Goal: Task Accomplishment & Management: Use online tool/utility

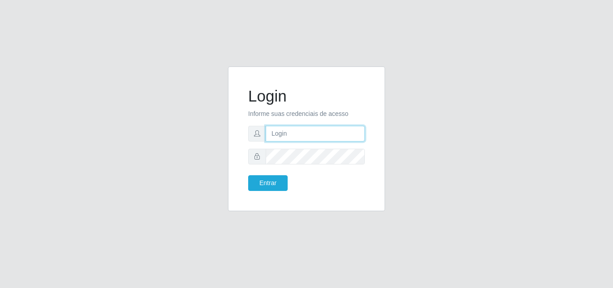
click at [281, 134] on input "text" at bounding box center [315, 134] width 99 height 16
type input "[PERSON_NAME]"
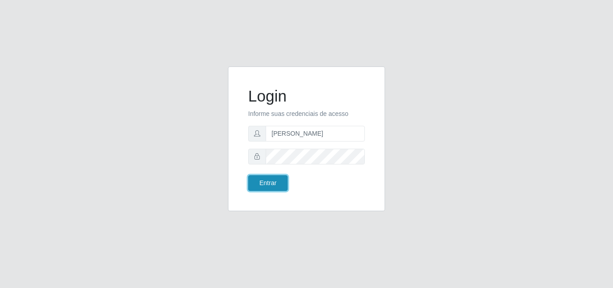
click at [278, 180] on button "Entrar" at bounding box center [267, 183] width 39 height 16
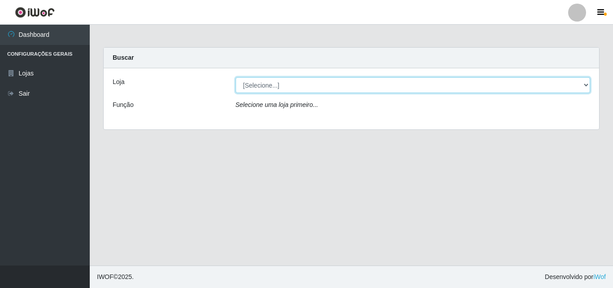
click at [254, 84] on select "[Selecione...] Saullus Supermercados" at bounding box center [413, 85] width 355 height 16
select select "423"
click at [236, 77] on select "[Selecione...] Saullus Supermercados" at bounding box center [413, 85] width 355 height 16
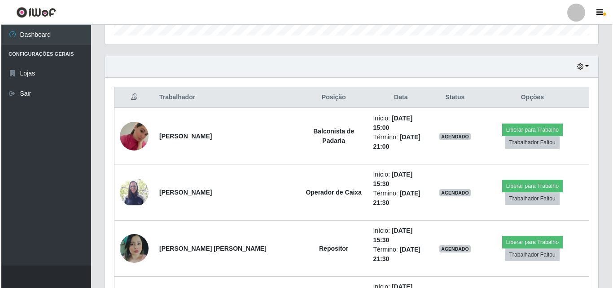
scroll to position [335, 0]
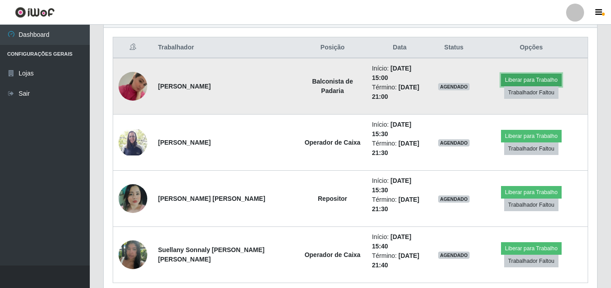
click at [527, 75] on button "Liberar para Trabalho" at bounding box center [531, 80] width 61 height 13
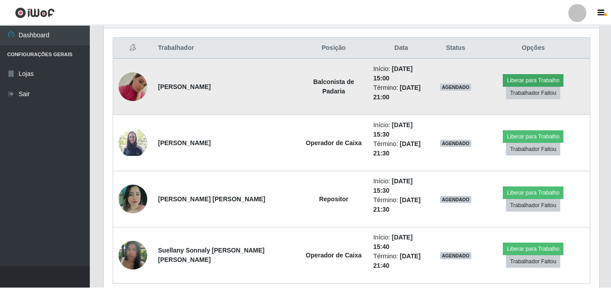
scroll to position [186, 489]
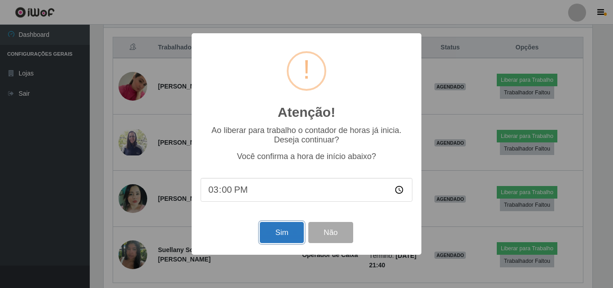
click at [280, 235] on button "Sim" at bounding box center [282, 232] width 44 height 21
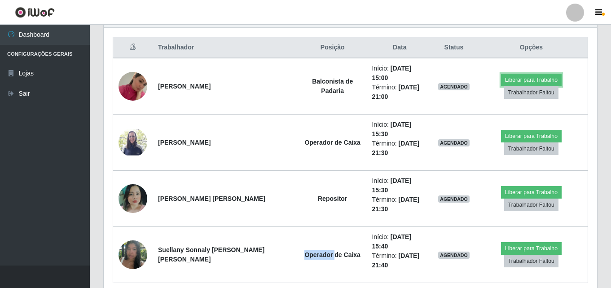
scroll to position [186, 493]
click at [298, 235] on td "Operador de Caixa" at bounding box center [332, 255] width 68 height 56
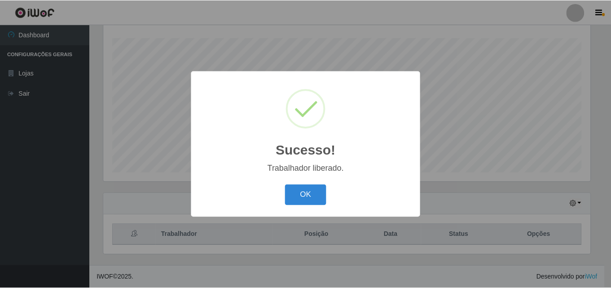
scroll to position [186, 489]
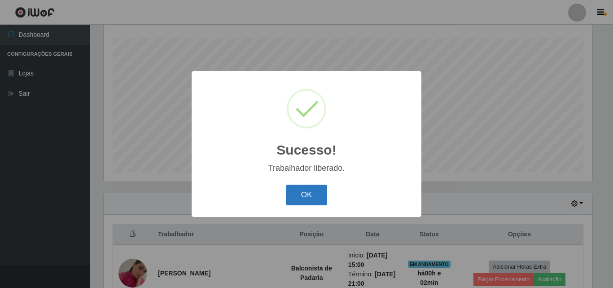
click at [300, 195] on button "OK" at bounding box center [307, 194] width 42 height 21
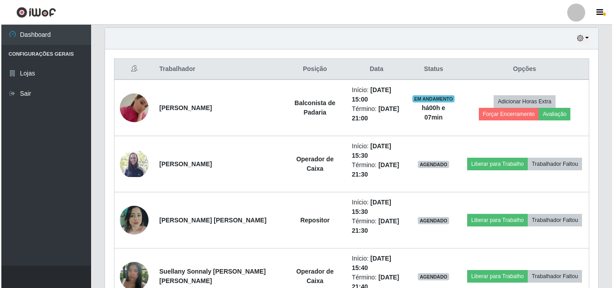
scroll to position [373, 0]
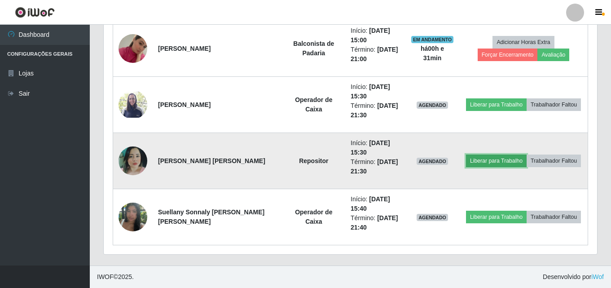
click at [485, 159] on button "Liberar para Trabalho" at bounding box center [496, 160] width 61 height 13
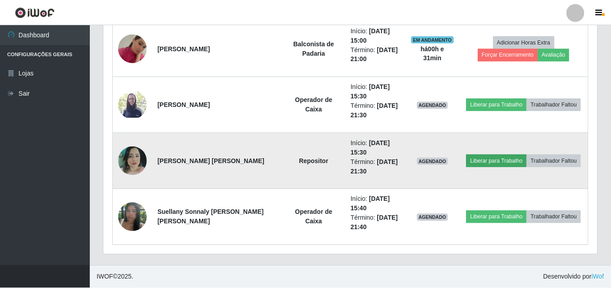
scroll to position [186, 489]
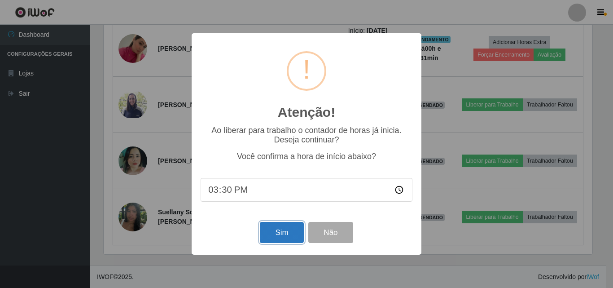
click at [276, 235] on button "Sim" at bounding box center [282, 232] width 44 height 21
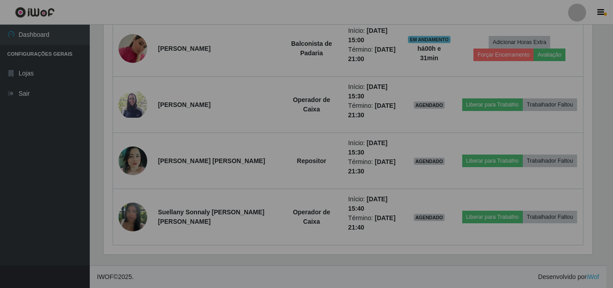
click at [276, 235] on div "Atenção! × Ao liberar para trabalho o contador de horas já inicia. Deseja conti…" at bounding box center [306, 144] width 613 height 288
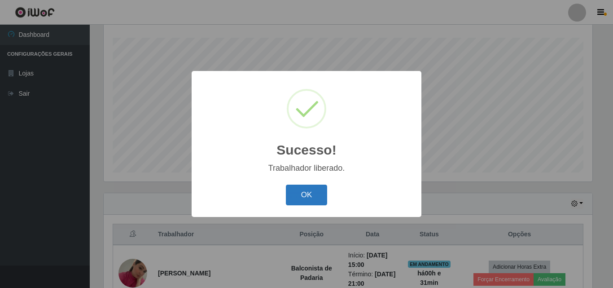
click at [304, 200] on button "OK" at bounding box center [307, 194] width 42 height 21
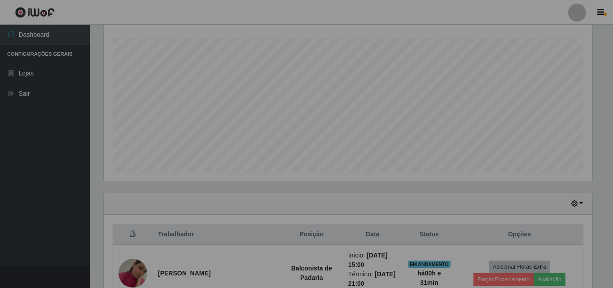
click at [304, 200] on div "Sucesso! × Trabalhador liberado. OK Cancel" at bounding box center [306, 144] width 613 height 288
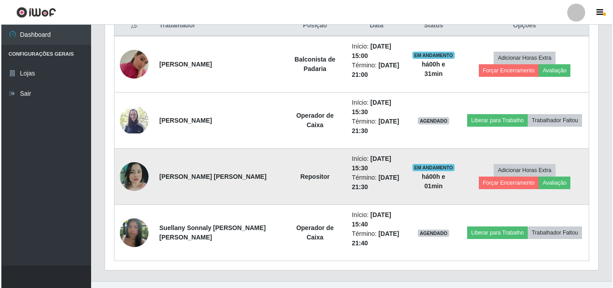
scroll to position [373, 0]
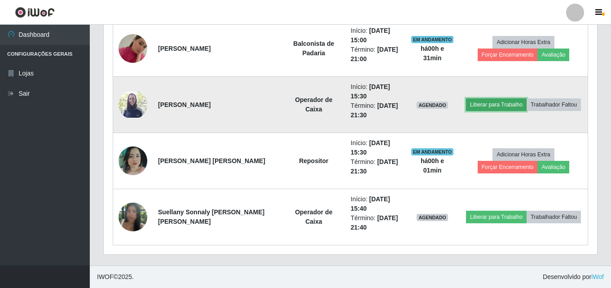
click at [506, 103] on button "Liberar para Trabalho" at bounding box center [496, 104] width 61 height 13
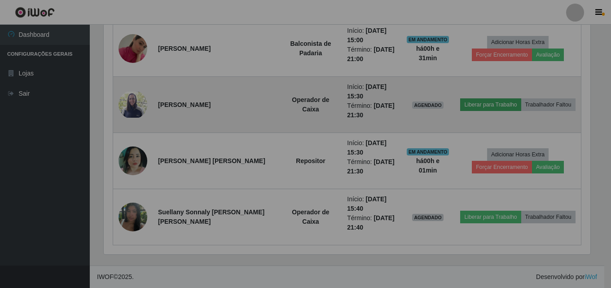
click at [506, 103] on div "Atenção! × Ao liberar para trabalho o contador de horas já inicia. Deseja conti…" at bounding box center [305, 144] width 611 height 288
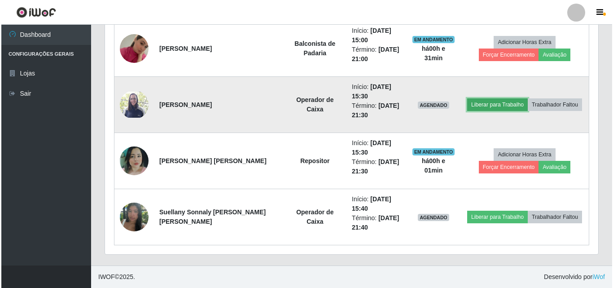
scroll to position [186, 493]
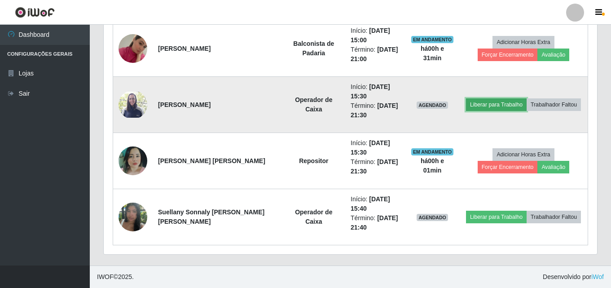
click at [501, 102] on button "Liberar para Trabalho" at bounding box center [496, 104] width 61 height 13
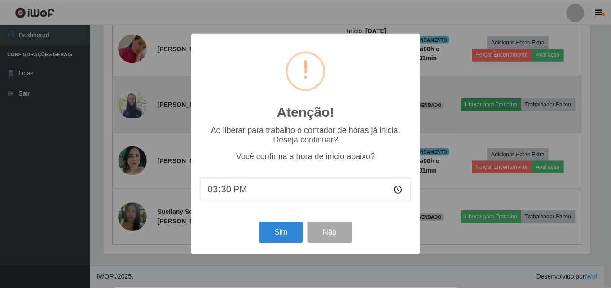
scroll to position [186, 489]
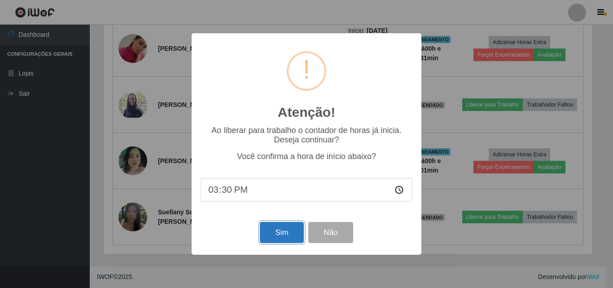
click at [280, 233] on button "Sim" at bounding box center [282, 232] width 44 height 21
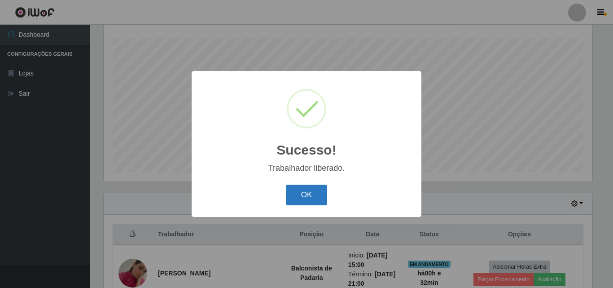
click at [308, 188] on button "OK" at bounding box center [307, 194] width 42 height 21
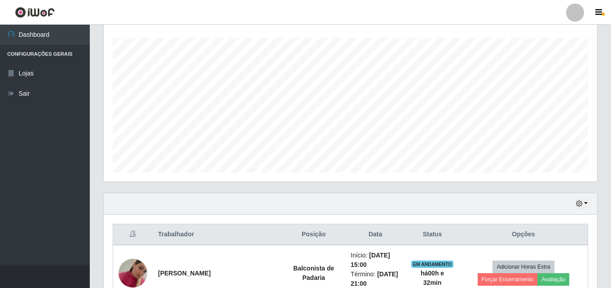
scroll to position [186, 493]
